Goal: Task Accomplishment & Management: Use online tool/utility

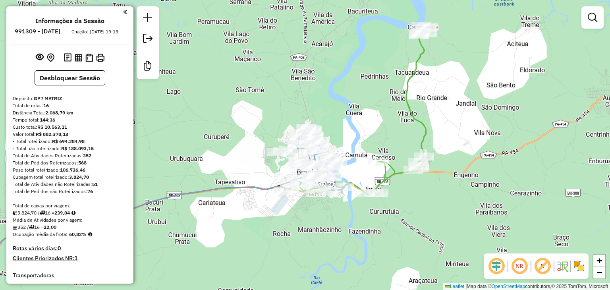
drag, startPoint x: 233, startPoint y: 177, endPoint x: 493, endPoint y: 119, distance: 266.3
click at [493, 119] on div "Janela de atendimento Grade de atendimento Capacidade Transportadoras Veículos …" at bounding box center [305, 145] width 610 height 290
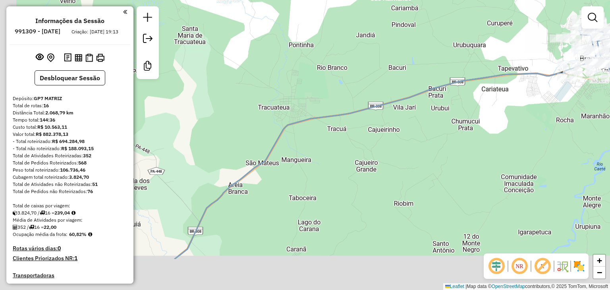
drag, startPoint x: 261, startPoint y: 197, endPoint x: 326, endPoint y: 119, distance: 102.0
click at [327, 109] on div "Janela de atendimento Grade de atendimento Capacidade Transportadoras Veículos …" at bounding box center [305, 145] width 610 height 290
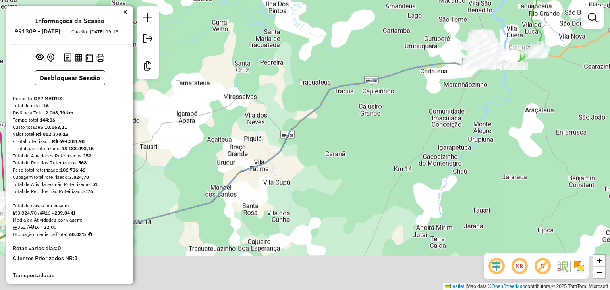
drag, startPoint x: 273, startPoint y: 224, endPoint x: 333, endPoint y: 87, distance: 150.0
click at [331, 91] on div "Janela de atendimento Grade de atendimento Capacidade Transportadoras Veículos …" at bounding box center [305, 145] width 610 height 290
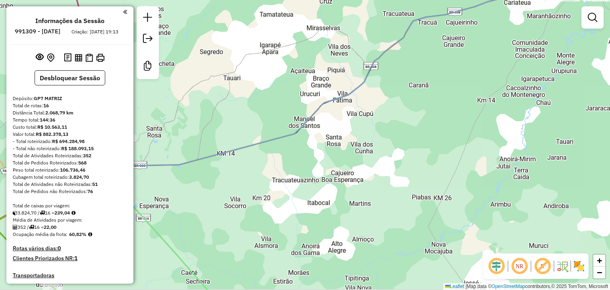
drag, startPoint x: 243, startPoint y: 133, endPoint x: 450, endPoint y: 146, distance: 207.6
click at [450, 146] on div "Janela de atendimento Grade de atendimento Capacidade Transportadoras Veículos …" at bounding box center [305, 145] width 610 height 290
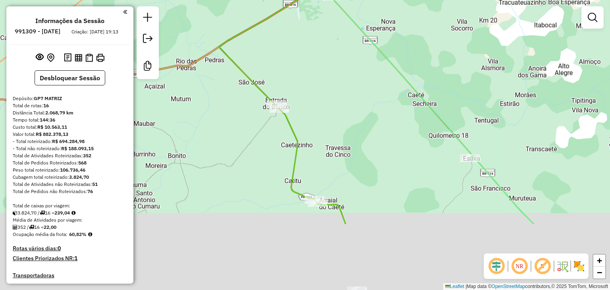
drag, startPoint x: 343, startPoint y: 221, endPoint x: 325, endPoint y: 103, distance: 120.0
click at [325, 103] on div "Janela de atendimento Grade de atendimento Capacidade Transportadoras Veículos …" at bounding box center [305, 145] width 610 height 290
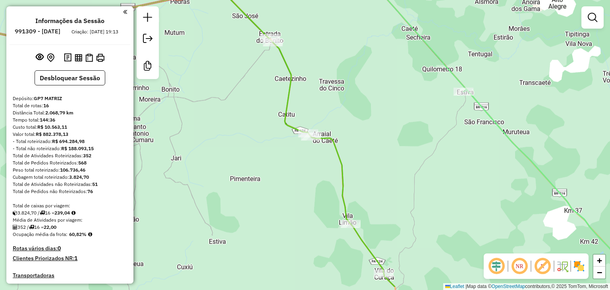
drag, startPoint x: 342, startPoint y: 232, endPoint x: 329, endPoint y: 117, distance: 115.4
click at [329, 117] on icon at bounding box center [304, 113] width 182 height 348
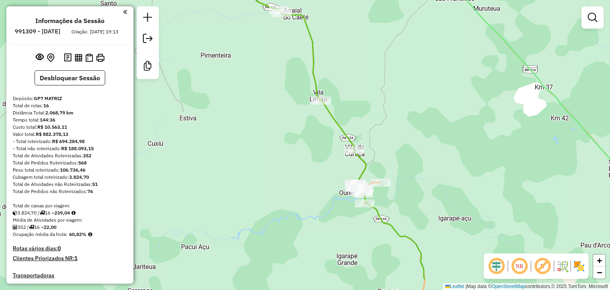
drag, startPoint x: 392, startPoint y: 197, endPoint x: 343, endPoint y: 121, distance: 91.1
click at [342, 113] on div "Janela de atendimento Grade de atendimento Capacidade Transportadoras Veículos …" at bounding box center [305, 145] width 610 height 290
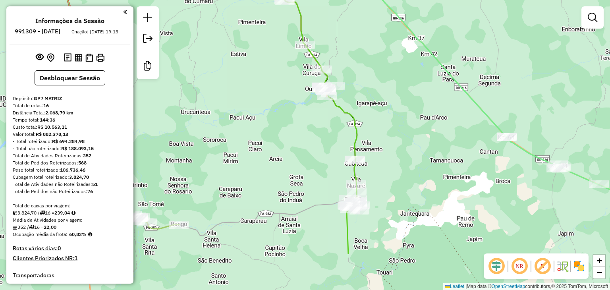
drag, startPoint x: 414, startPoint y: 234, endPoint x: 394, endPoint y: 155, distance: 81.5
click at [395, 157] on div "Janela de atendimento Grade de atendimento Capacidade Transportadoras Veículos …" at bounding box center [305, 145] width 610 height 290
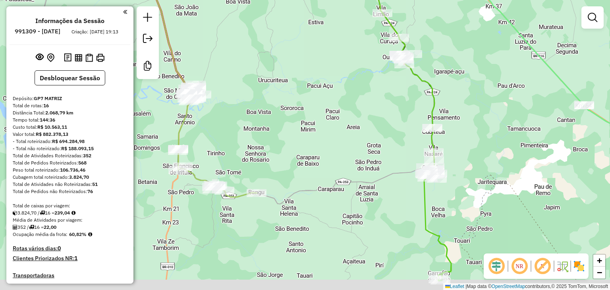
drag, startPoint x: 219, startPoint y: 172, endPoint x: 298, endPoint y: 154, distance: 81.8
click at [298, 154] on div "Janela de atendimento Grade de atendimento Capacidade Transportadoras Veículos …" at bounding box center [305, 145] width 610 height 290
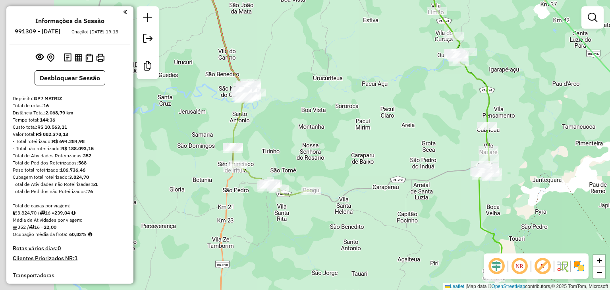
drag, startPoint x: 219, startPoint y: 155, endPoint x: 383, endPoint y: 153, distance: 163.1
click at [383, 153] on div "Janela de atendimento Grade de atendimento Capacidade Transportadoras Veículos …" at bounding box center [305, 145] width 610 height 290
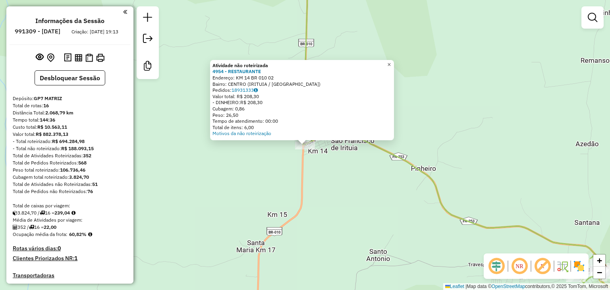
click at [391, 63] on span "×" at bounding box center [389, 64] width 4 height 7
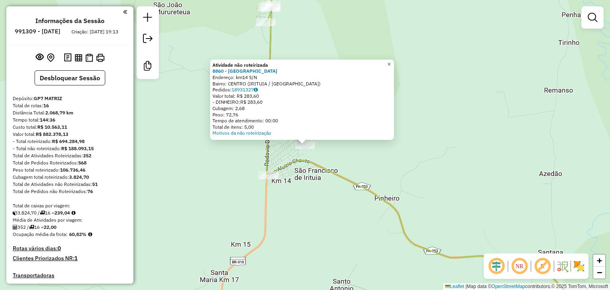
click at [391, 63] on span "×" at bounding box center [389, 64] width 4 height 7
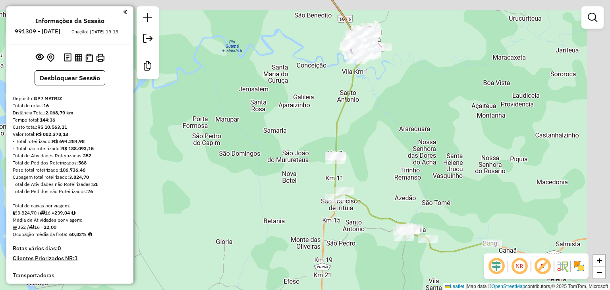
drag, startPoint x: 462, startPoint y: 76, endPoint x: 304, endPoint y: 104, distance: 160.7
click at [304, 104] on div "Janela de atendimento Grade de atendimento Capacidade Transportadoras Veículos …" at bounding box center [305, 145] width 610 height 290
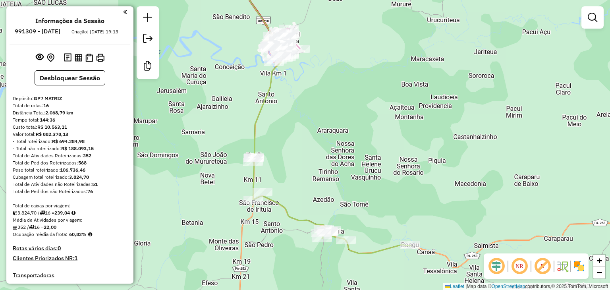
drag, startPoint x: 545, startPoint y: 128, endPoint x: 344, endPoint y: 66, distance: 209.7
click at [344, 65] on div "Janela de atendimento Grade de atendimento Capacidade Transportadoras Veículos …" at bounding box center [305, 145] width 610 height 290
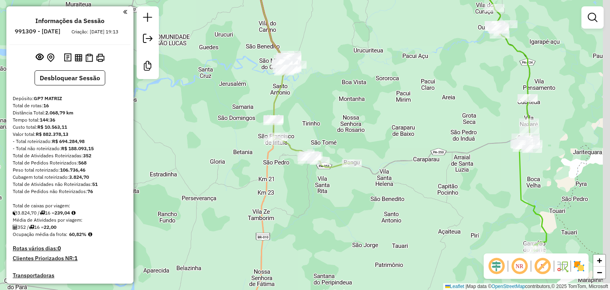
drag, startPoint x: 551, startPoint y: 166, endPoint x: 433, endPoint y: 200, distance: 123.1
click at [433, 200] on div "Janela de atendimento Grade de atendimento Capacidade Transportadoras Veículos …" at bounding box center [305, 145] width 610 height 290
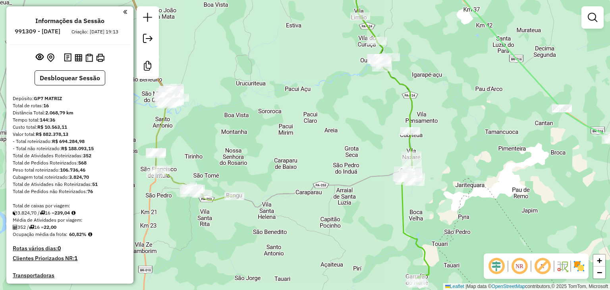
drag, startPoint x: 214, startPoint y: 159, endPoint x: 414, endPoint y: 114, distance: 205.0
click at [414, 114] on div "Janela de atendimento Grade de atendimento Capacidade Transportadoras Veículos …" at bounding box center [305, 145] width 610 height 290
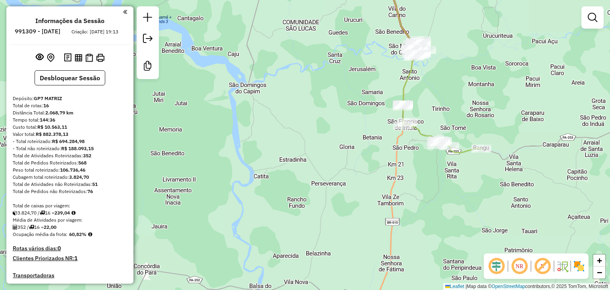
drag, startPoint x: 232, startPoint y: 124, endPoint x: 347, endPoint y: 121, distance: 114.3
click at [265, 114] on div "Janela de atendimento Grade de atendimento Capacidade Transportadoras Veículos …" at bounding box center [305, 145] width 610 height 290
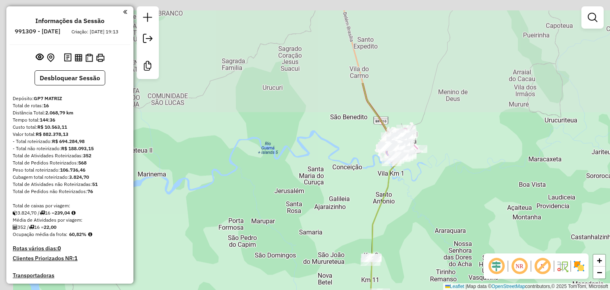
drag, startPoint x: 383, startPoint y: 75, endPoint x: 414, endPoint y: 169, distance: 99.3
click at [422, 193] on div "Janela de atendimento Grade de atendimento Capacidade Transportadoras Veículos …" at bounding box center [305, 145] width 610 height 290
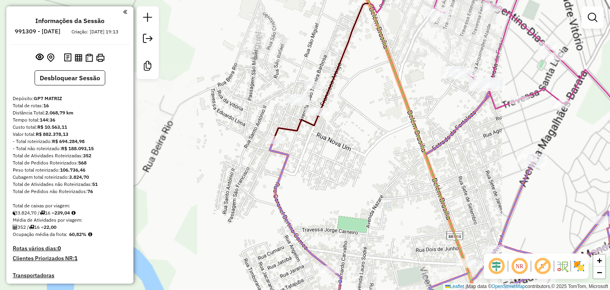
drag, startPoint x: 285, startPoint y: 142, endPoint x: 341, endPoint y: 134, distance: 56.6
click at [340, 135] on div "Janela de atendimento Grade de atendimento Capacidade Transportadoras Veículos …" at bounding box center [305, 145] width 610 height 290
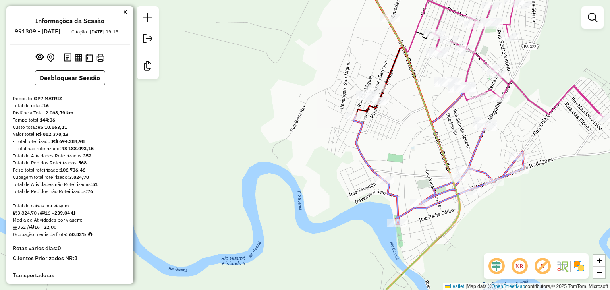
drag, startPoint x: 467, startPoint y: 139, endPoint x: 458, endPoint y: 103, distance: 36.5
click at [458, 103] on div "Janela de atendimento Grade de atendimento Capacidade Transportadoras Veículos …" at bounding box center [305, 145] width 610 height 290
